Goal: Information Seeking & Learning: Learn about a topic

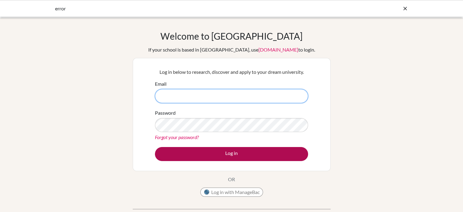
type input "[PERSON_NAME][EMAIL_ADDRESS][DOMAIN_NAME]"
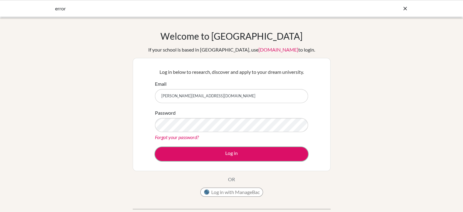
drag, startPoint x: 202, startPoint y: 150, endPoint x: 207, endPoint y: 137, distance: 12.9
click at [202, 150] on button "Log in" at bounding box center [231, 154] width 153 height 14
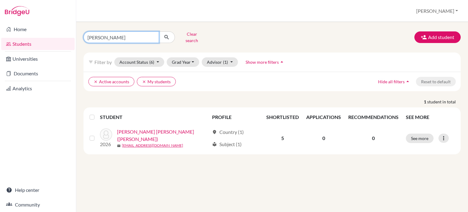
click at [143, 36] on input "[PERSON_NAME]" at bounding box center [121, 37] width 76 height 12
drag, startPoint x: 68, startPoint y: 40, endPoint x: 64, endPoint y: 40, distance: 4.3
click at [64, 40] on div "Home Students Universities Documents Analytics Help center Community Students o…" at bounding box center [234, 106] width 468 height 212
type input "cylina"
click at [167, 34] on icon "submit" at bounding box center [167, 37] width 6 height 6
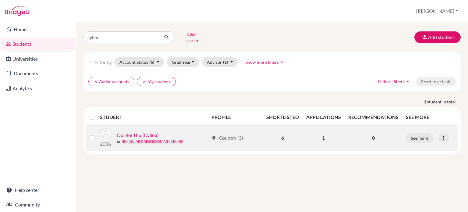
click at [133, 131] on link "Du, Boi Thu (Cylina)" at bounding box center [138, 134] width 42 height 7
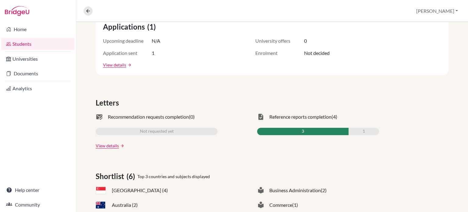
scroll to position [213, 0]
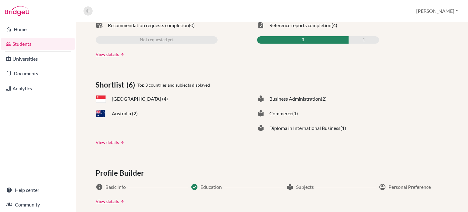
click at [105, 142] on link "View details" at bounding box center [107, 142] width 23 height 6
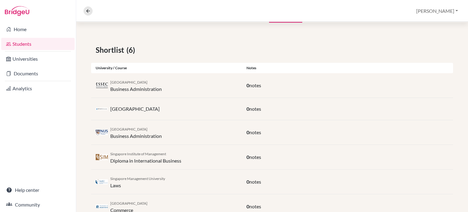
scroll to position [112, 0]
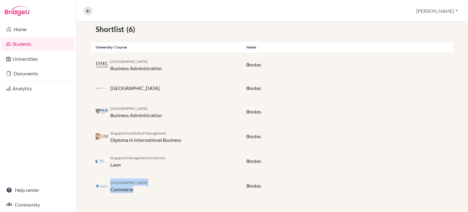
drag, startPoint x: 144, startPoint y: 190, endPoint x: 110, endPoint y: 182, distance: 34.7
click at [110, 182] on div "[GEOGRAPHIC_DATA] Commerce" at bounding box center [128, 185] width 37 height 15
click at [171, 181] on div "[GEOGRAPHIC_DATA] Commerce" at bounding box center [166, 185] width 151 height 15
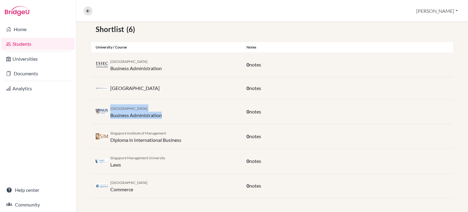
drag, startPoint x: 110, startPoint y: 108, endPoint x: 173, endPoint y: 118, distance: 63.5
click at [173, 118] on div "[GEOGRAPHIC_DATA] Business Administration" at bounding box center [166, 111] width 151 height 15
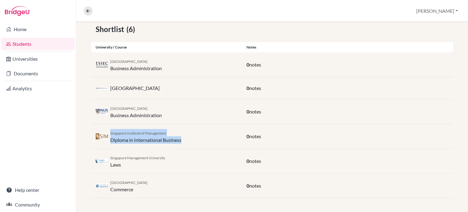
drag, startPoint x: 110, startPoint y: 131, endPoint x: 192, endPoint y: 139, distance: 82.0
click at [191, 137] on div "Singapore Institute of Management Diploma in International Business" at bounding box center [166, 136] width 151 height 15
click at [192, 140] on div "Singapore Institute of Management Diploma in International Business" at bounding box center [166, 136] width 151 height 15
drag, startPoint x: 174, startPoint y: 134, endPoint x: 110, endPoint y: 133, distance: 63.4
click at [110, 133] on div "Singapore Institute of Management Diploma in International Business" at bounding box center [145, 136] width 71 height 15
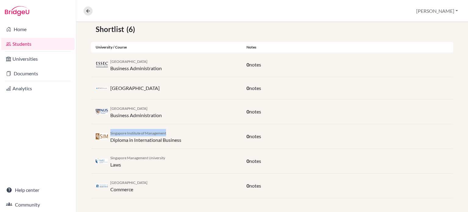
copy span "Singapore Institute of Management"
click at [177, 125] on div "Singapore Institute of Management Diploma in International Business 0 notes" at bounding box center [272, 136] width 362 height 25
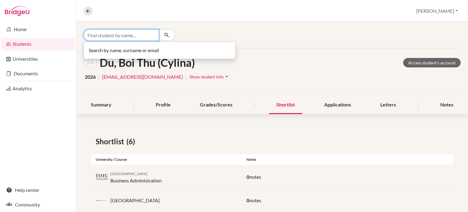
click at [111, 38] on input "Find student by name..." at bounding box center [121, 35] width 76 height 12
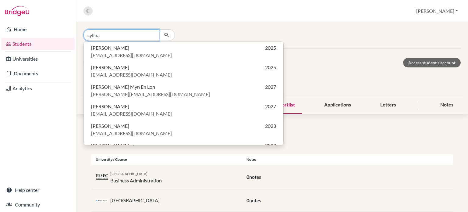
type input "cylina"
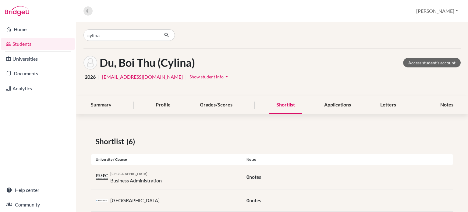
click at [271, 86] on div "Du, [PERSON_NAME] (Cylina) Access student's account 2026 | [EMAIL_ADDRESS][DOMA…" at bounding box center [272, 72] width 392 height 48
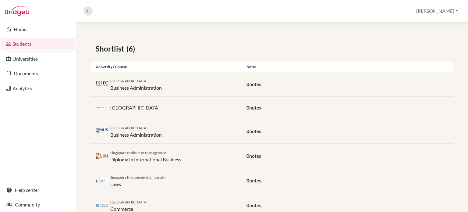
scroll to position [112, 0]
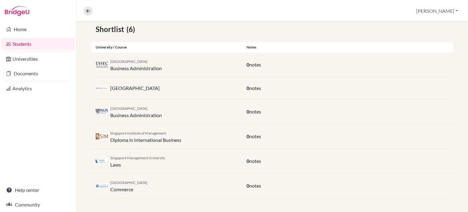
click at [209, 141] on div "Singapore Institute of Management Diploma in International Business" at bounding box center [166, 136] width 151 height 15
click at [84, 132] on div "Shortlist (6) University / Course Notes ESSEC Business School Business Administ…" at bounding box center [272, 110] width 392 height 203
